Goal: Find specific page/section: Find specific page/section

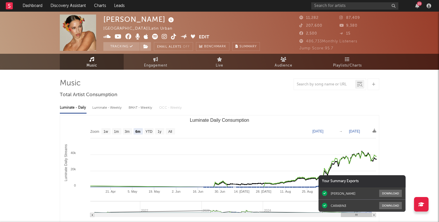
select select "6m"
click at [322, 5] on input "text" at bounding box center [354, 5] width 87 height 7
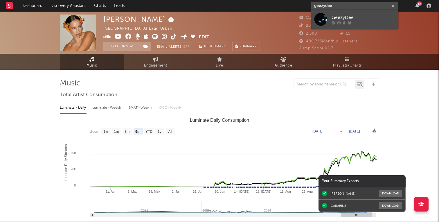
type input "geezydee"
click at [343, 14] on div "GeezyDee" at bounding box center [363, 17] width 64 height 7
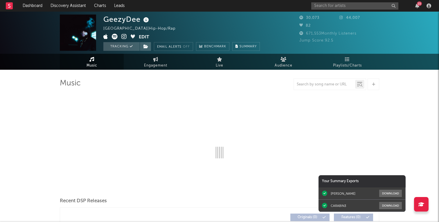
select select "6m"
